Goal: Task Accomplishment & Management: Use online tool/utility

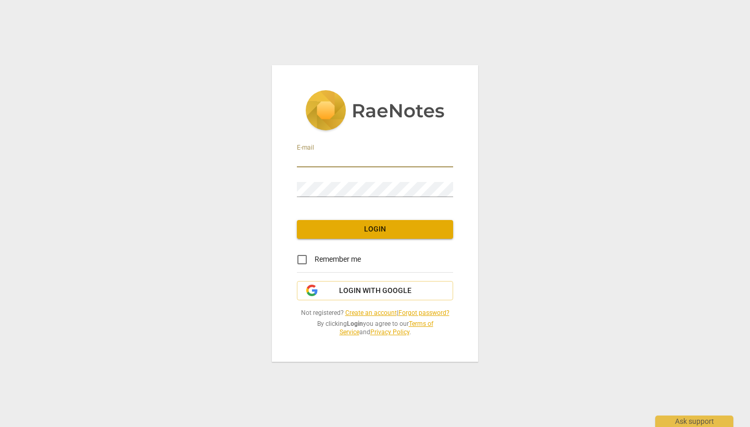
type input "[PERSON_NAME][EMAIL_ADDRESS][DOMAIN_NAME]"
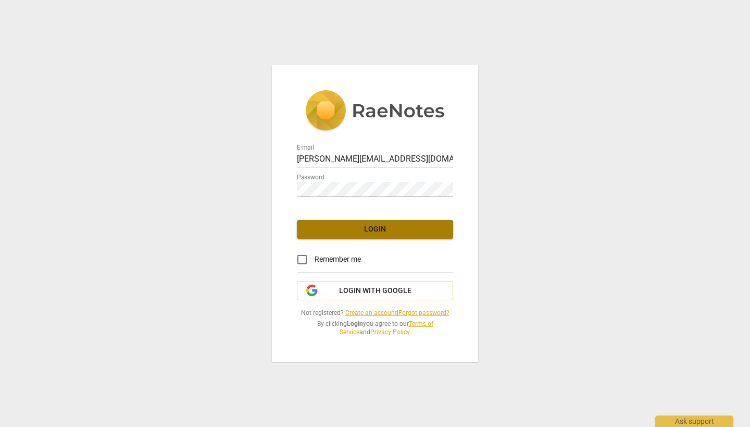
click at [371, 227] on span "Login" at bounding box center [375, 229] width 140 height 10
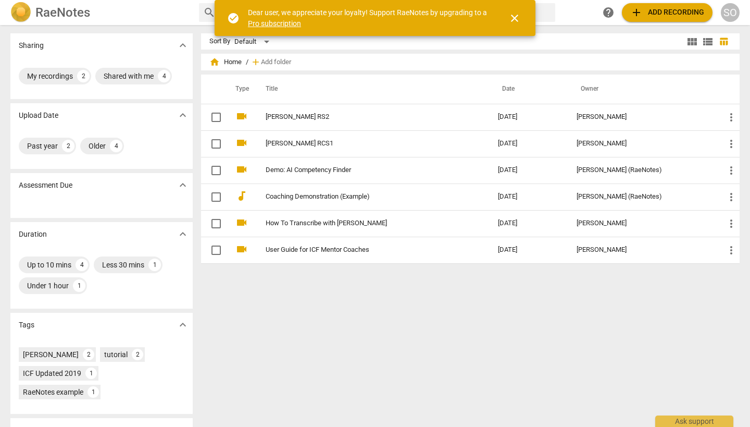
click at [514, 16] on span "close" at bounding box center [514, 18] width 13 height 13
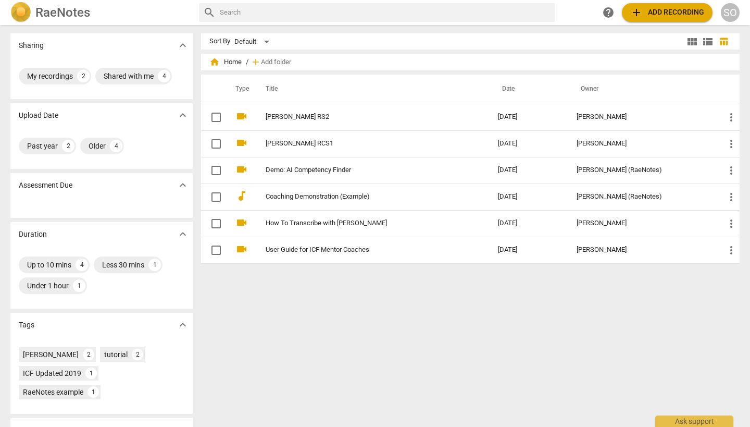
click at [662, 11] on span "add Add recording" at bounding box center [667, 12] width 74 height 13
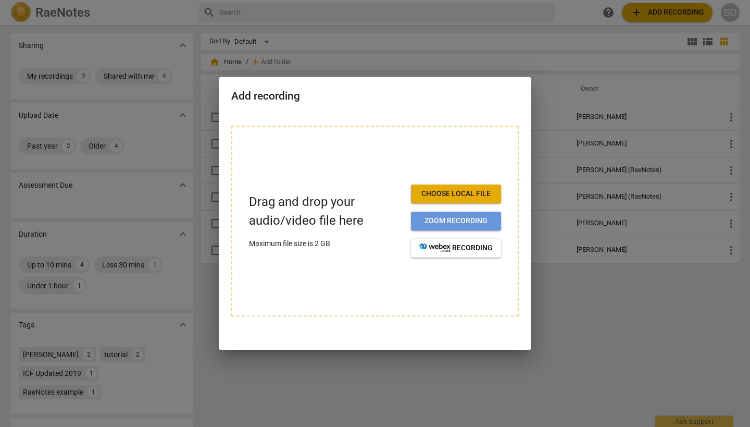
click at [448, 218] on span "Zoom recording" at bounding box center [455, 221] width 73 height 10
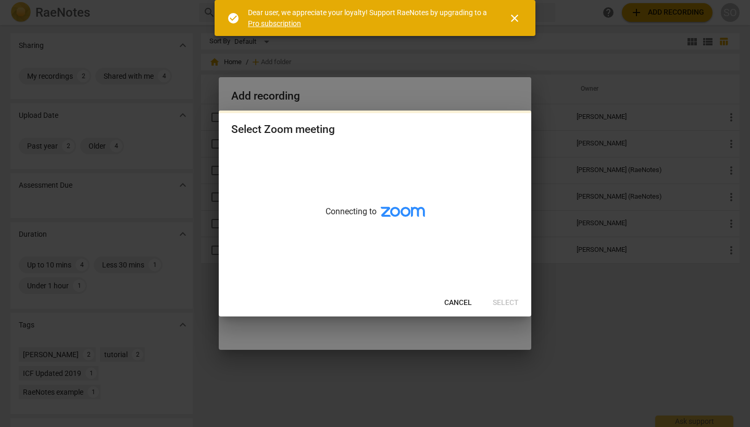
click at [515, 16] on span "close" at bounding box center [514, 18] width 13 height 13
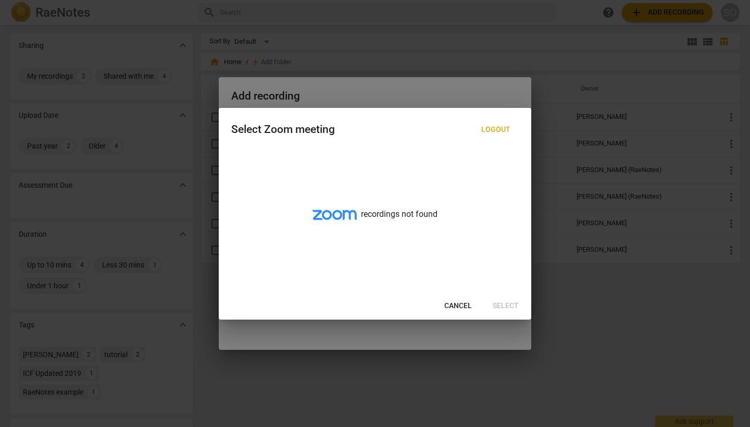
click at [453, 304] on span "Cancel" at bounding box center [458, 306] width 28 height 10
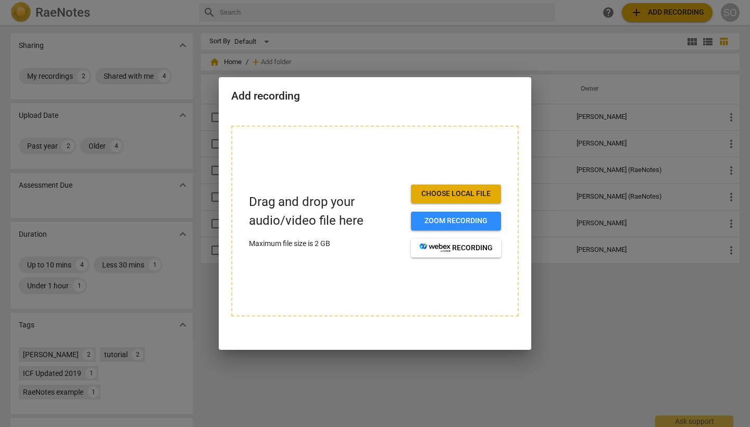
click at [470, 192] on span "Choose local file" at bounding box center [455, 194] width 73 height 10
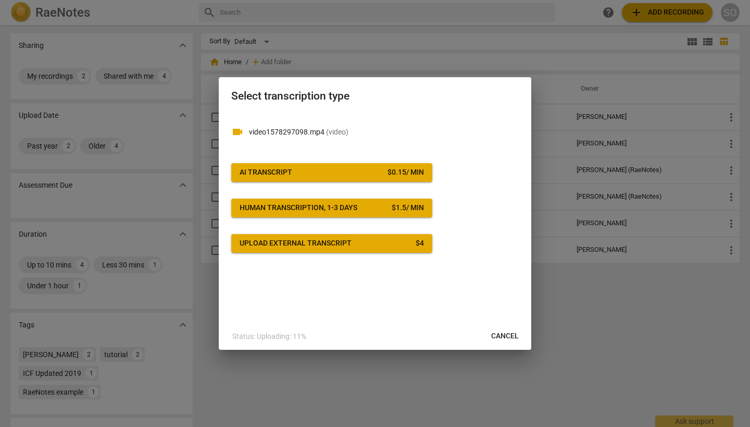
click at [338, 172] on span "AI Transcript $ 0.15 / min" at bounding box center [332, 172] width 184 height 10
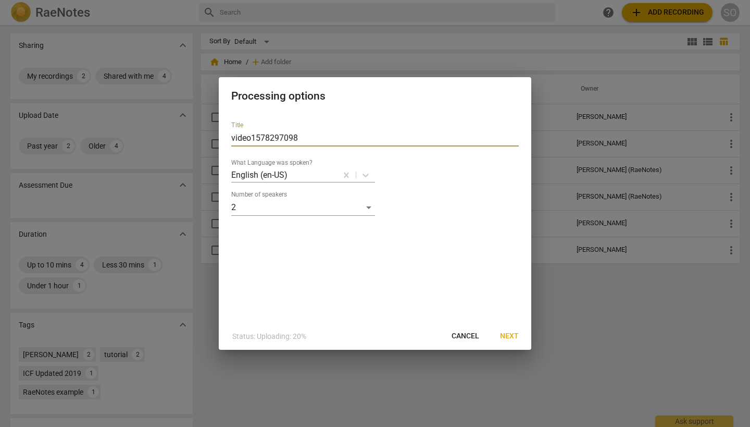
drag, startPoint x: 309, startPoint y: 134, endPoint x: 218, endPoint y: 138, distance: 91.2
click at [218, 138] on div "Processing options Title video1578297098 What Language was spoken? English (en-…" at bounding box center [375, 213] width 750 height 427
type input "[PERSON_NAME] RCS #3"
click at [506, 334] on span "Next" at bounding box center [509, 336] width 19 height 10
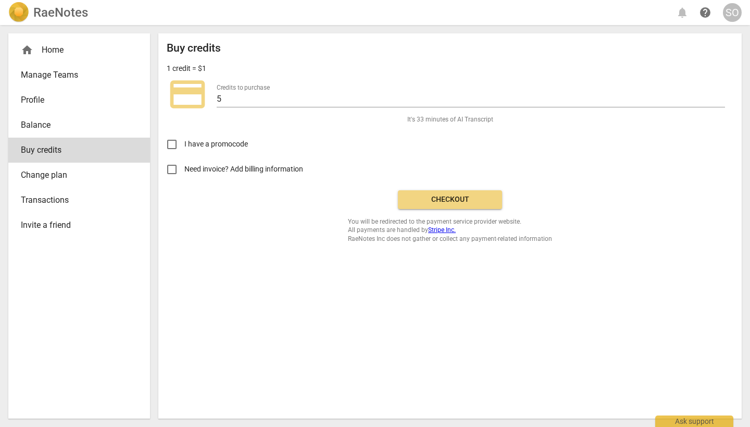
click at [506, 334] on div "Buy credits 1 credit = $1 credit_card Credits to purchase 5 It's 33 minutes of …" at bounding box center [450, 225] width 584 height 385
click at [171, 168] on input "Need invoice? Add billing information" at bounding box center [171, 169] width 25 height 25
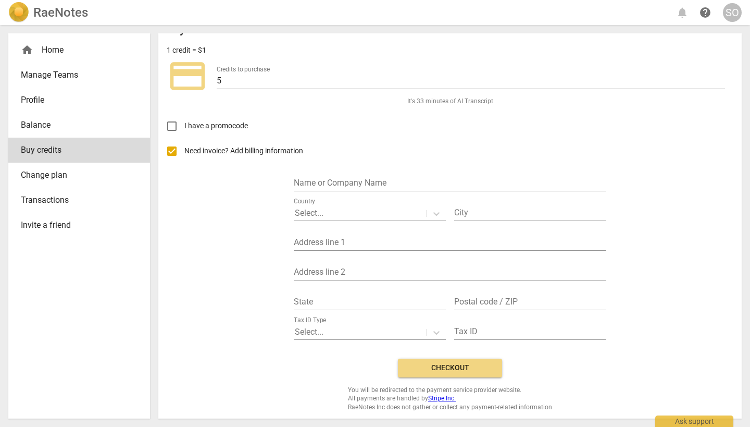
scroll to position [18, 0]
click at [171, 148] on input "Need invoice? Add billing information" at bounding box center [171, 151] width 25 height 25
checkbox input "false"
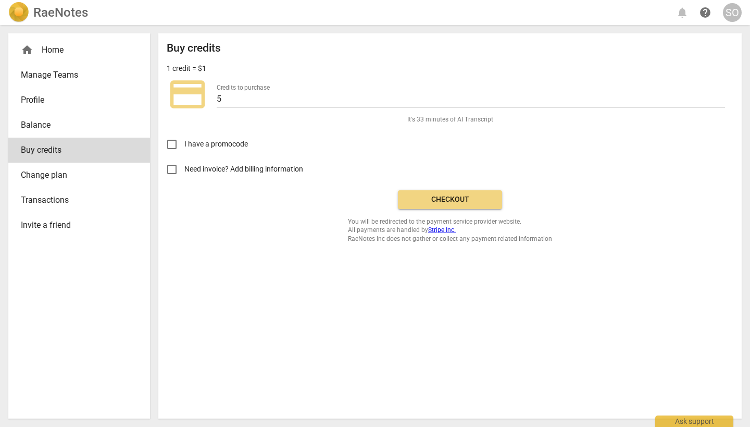
scroll to position [0, 0]
click at [463, 194] on span "Checkout" at bounding box center [450, 199] width 88 height 10
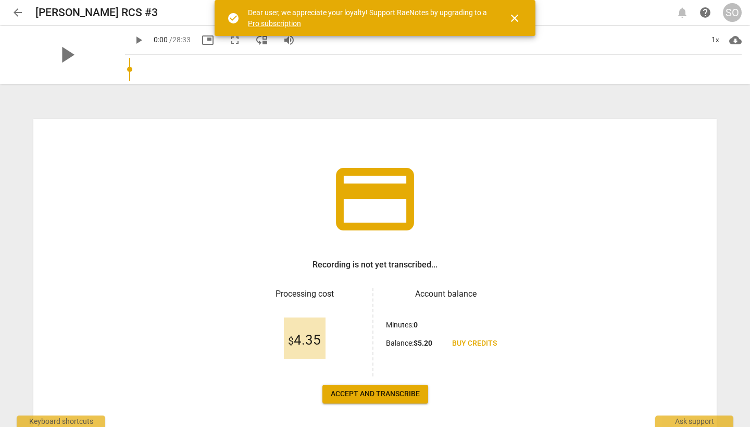
click at [517, 18] on span "close" at bounding box center [514, 18] width 13 height 13
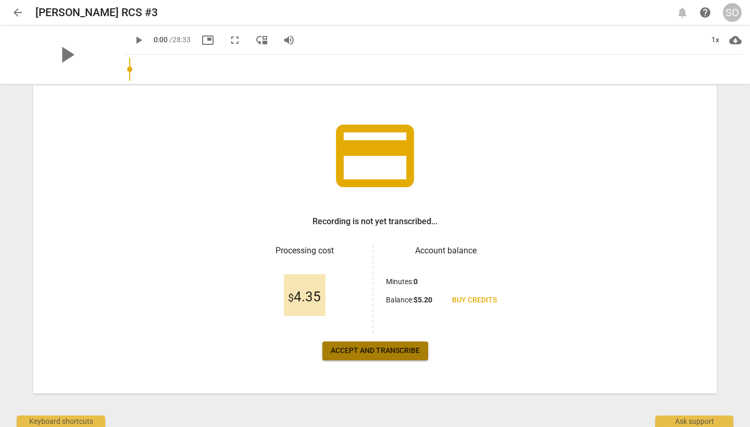
click at [379, 351] on span "Accept and transcribe" at bounding box center [375, 350] width 89 height 10
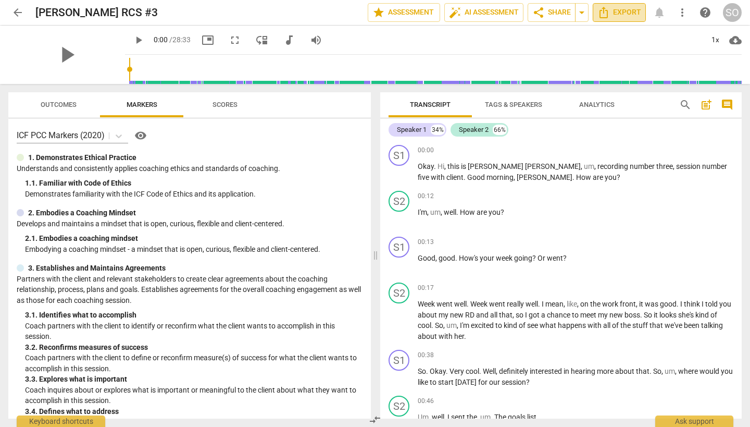
click at [618, 13] on span "Export" at bounding box center [620, 12] width 44 height 13
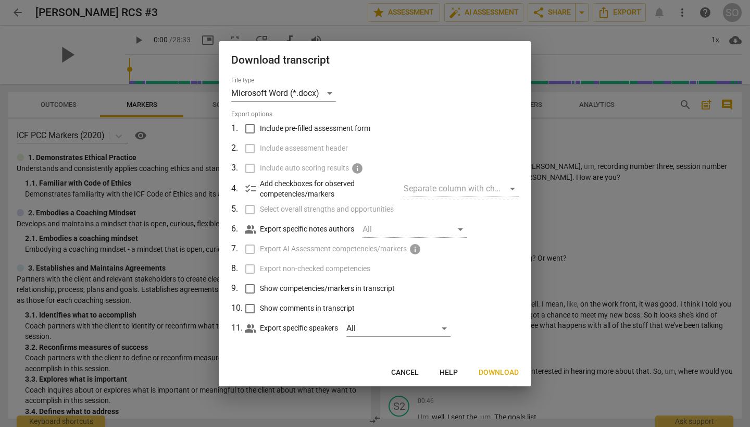
click at [414, 374] on span "Cancel" at bounding box center [405, 372] width 28 height 10
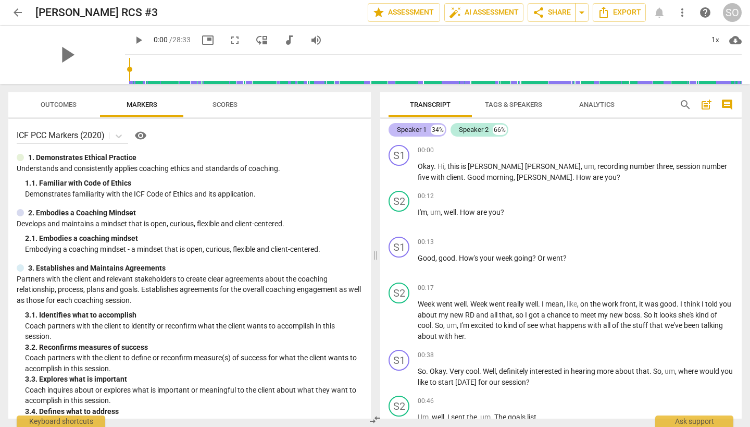
click at [420, 131] on div "Speaker 1" at bounding box center [412, 130] width 30 height 10
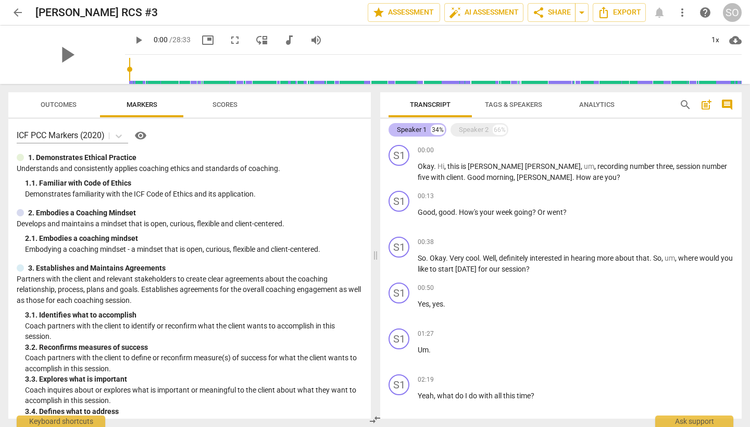
click at [420, 131] on div "Speaker 1" at bounding box center [412, 130] width 30 height 10
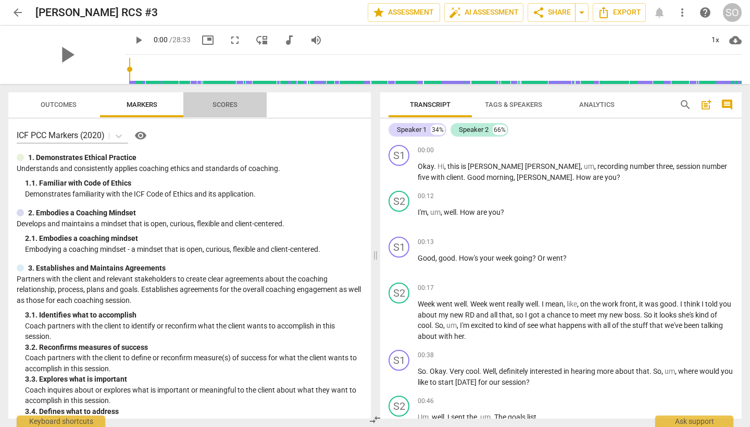
click at [217, 106] on span "Scores" at bounding box center [225, 105] width 25 height 8
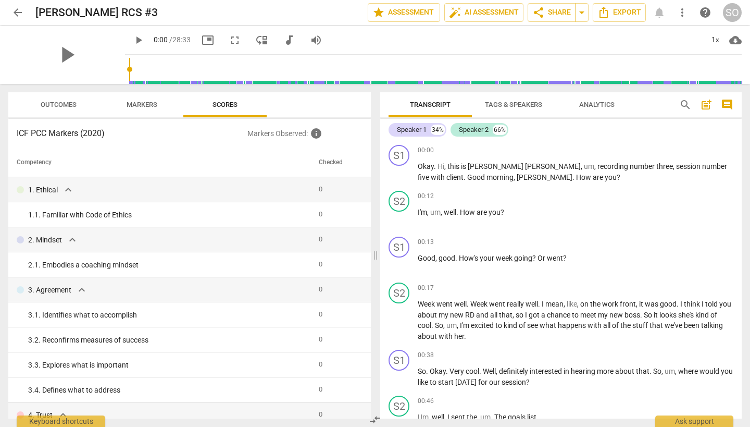
click at [129, 108] on span "Markers" at bounding box center [142, 105] width 56 height 14
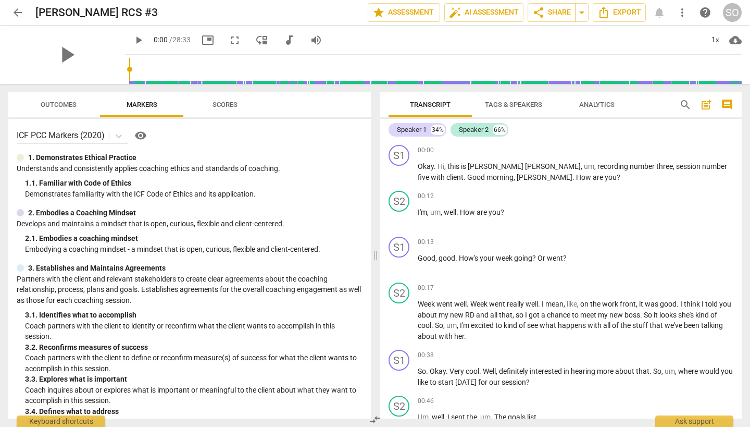
click at [70, 104] on span "Outcomes" at bounding box center [59, 105] width 36 height 8
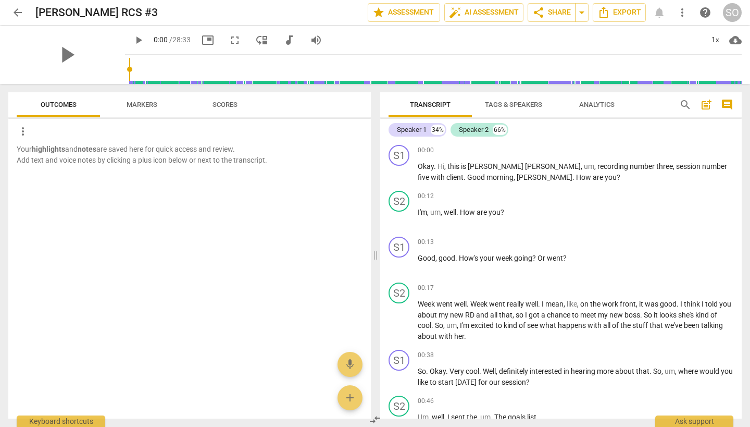
click at [216, 109] on span "Scores" at bounding box center [225, 105] width 50 height 14
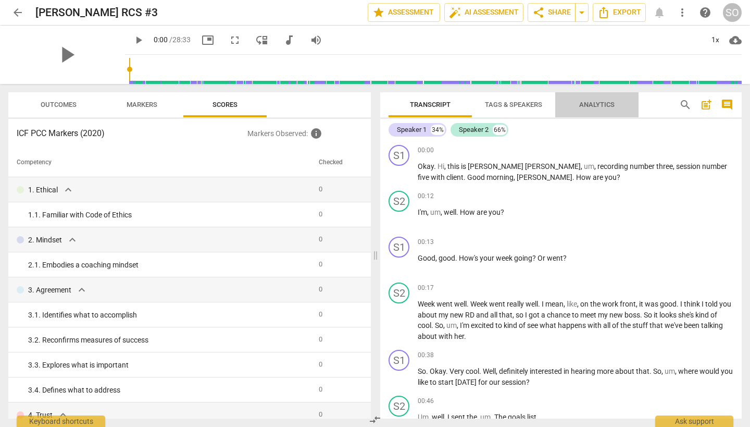
click at [592, 104] on span "Analytics" at bounding box center [596, 105] width 35 height 8
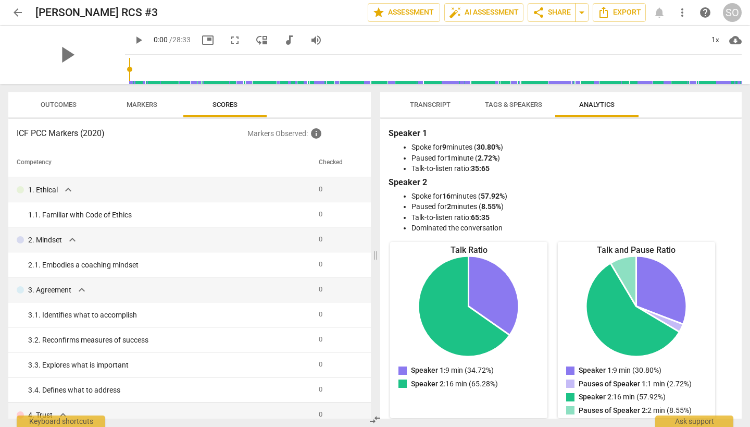
click at [515, 106] on span "Tags & Speakers" at bounding box center [513, 105] width 57 height 8
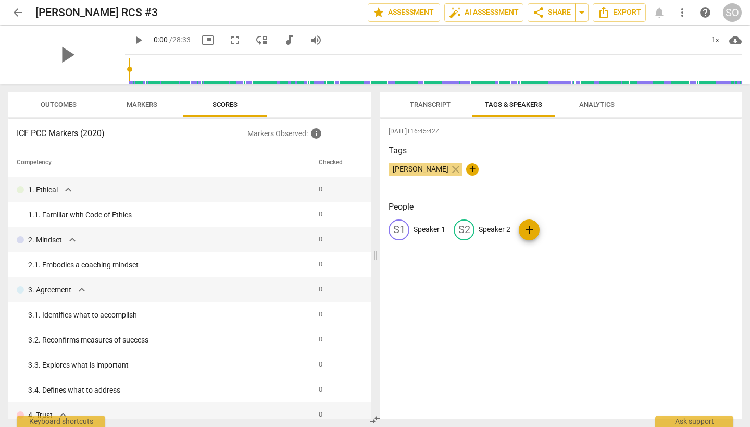
click at [400, 228] on div "S1" at bounding box center [399, 229] width 21 height 21
type input "Sheena"
click at [566, 227] on p "Speaker 2" at bounding box center [563, 229] width 32 height 11
type input "Client"
click at [702, 256] on div "2025-10-04T16:45:42Z Tags Sheena Oliver close + People SH Sheena edit Client de…" at bounding box center [561, 269] width 362 height 300
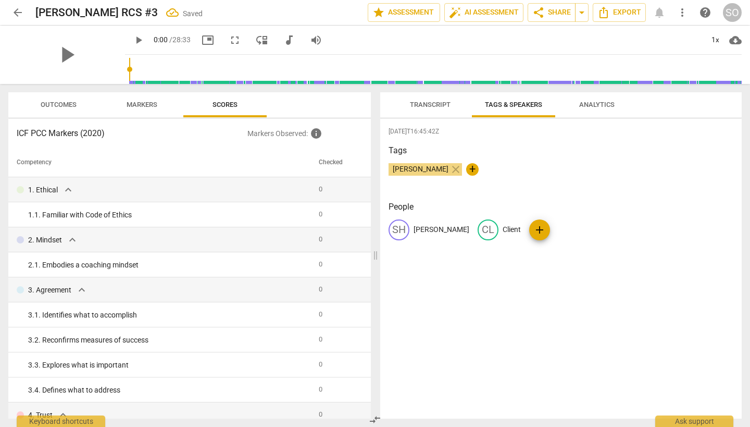
click at [429, 105] on span "Transcript" at bounding box center [430, 105] width 41 height 8
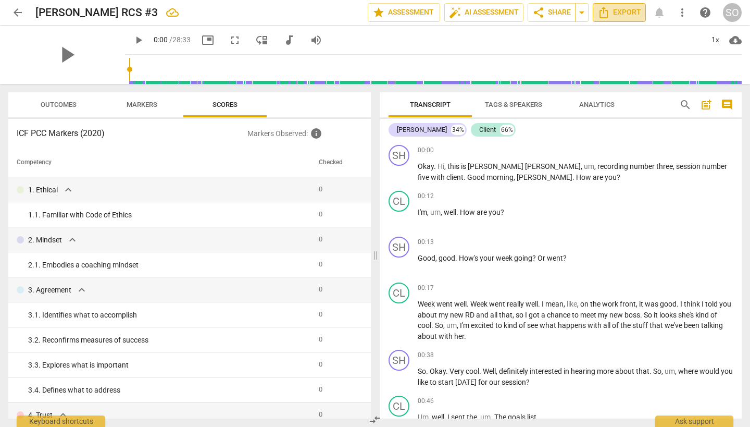
click at [623, 13] on span "Export" at bounding box center [620, 12] width 44 height 13
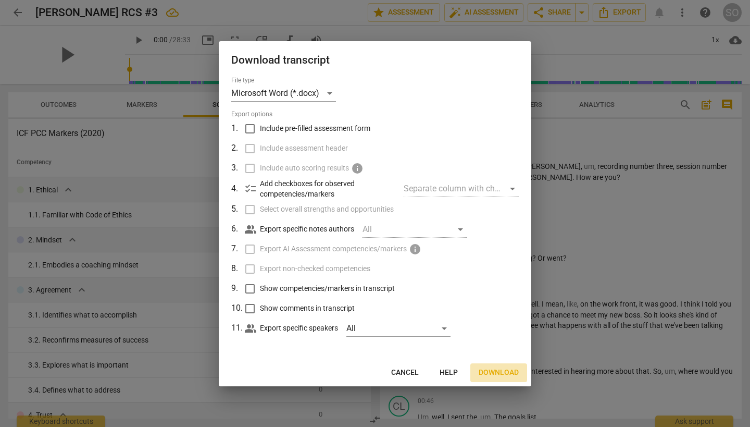
click at [503, 371] on span "Download" at bounding box center [499, 372] width 40 height 10
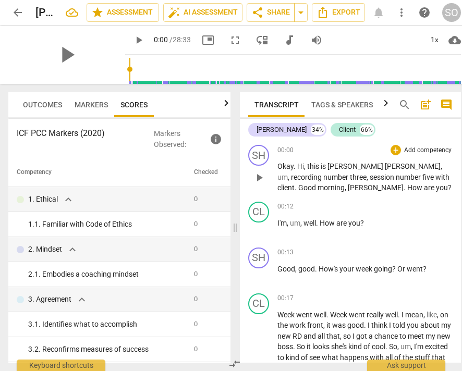
click at [163, 91] on div "Outcomes Markers Scores ICF PCC Markers (2020) Markers Observed : info Competen…" at bounding box center [117, 227] width 234 height 287
